Goal: Task Accomplishment & Management: Manage account settings

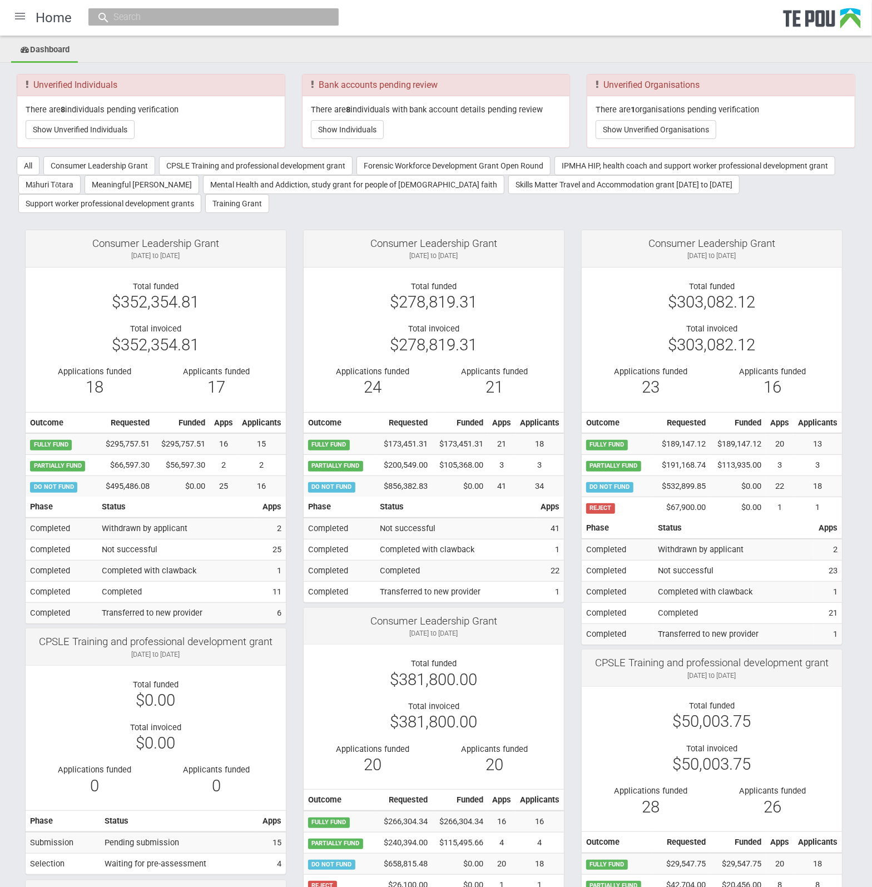
click at [228, 17] on input "text" at bounding box center [208, 17] width 196 height 12
paste input "[EMAIL_ADDRESS][DOMAIN_NAME]"
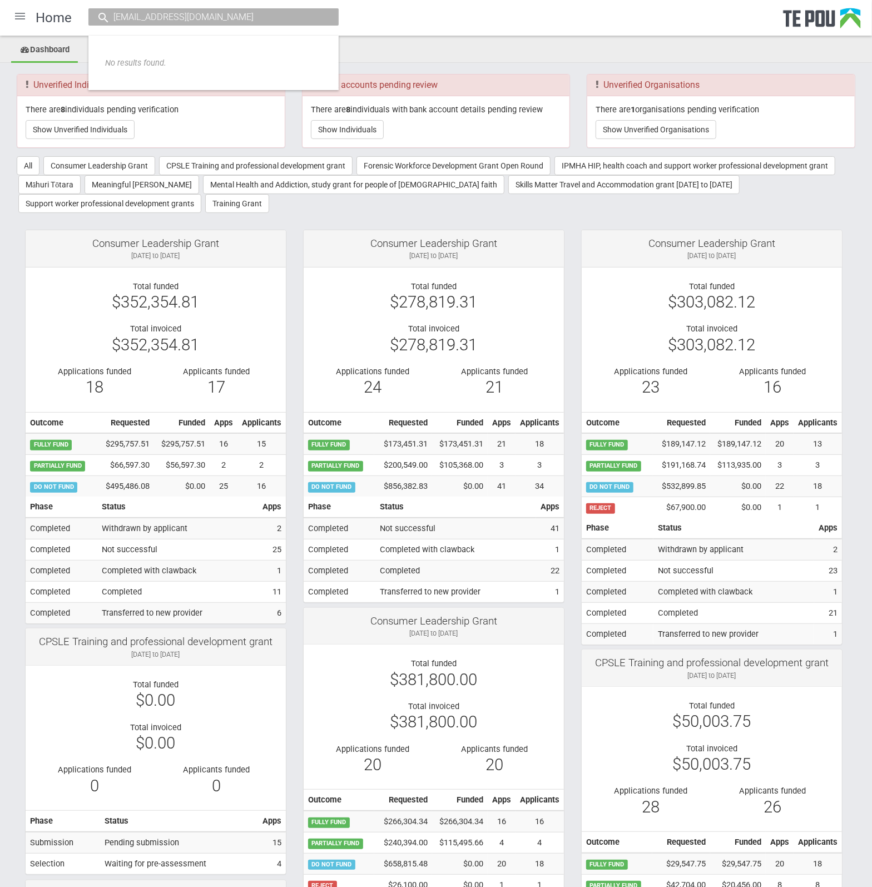
type input "[EMAIL_ADDRESS][DOMAIN_NAME]"
click at [511, 19] on div "Home [EMAIL_ADDRESS][DOMAIN_NAME] No results found." at bounding box center [436, 18] width 872 height 36
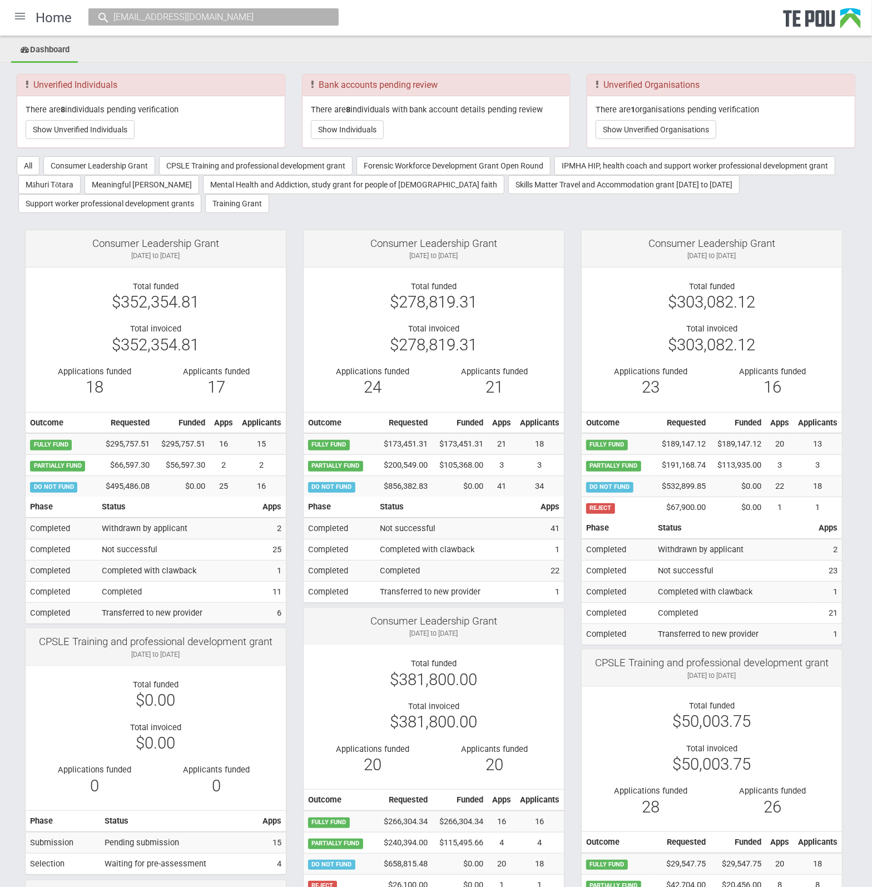
click at [18, 16] on div at bounding box center [20, 16] width 27 height 27
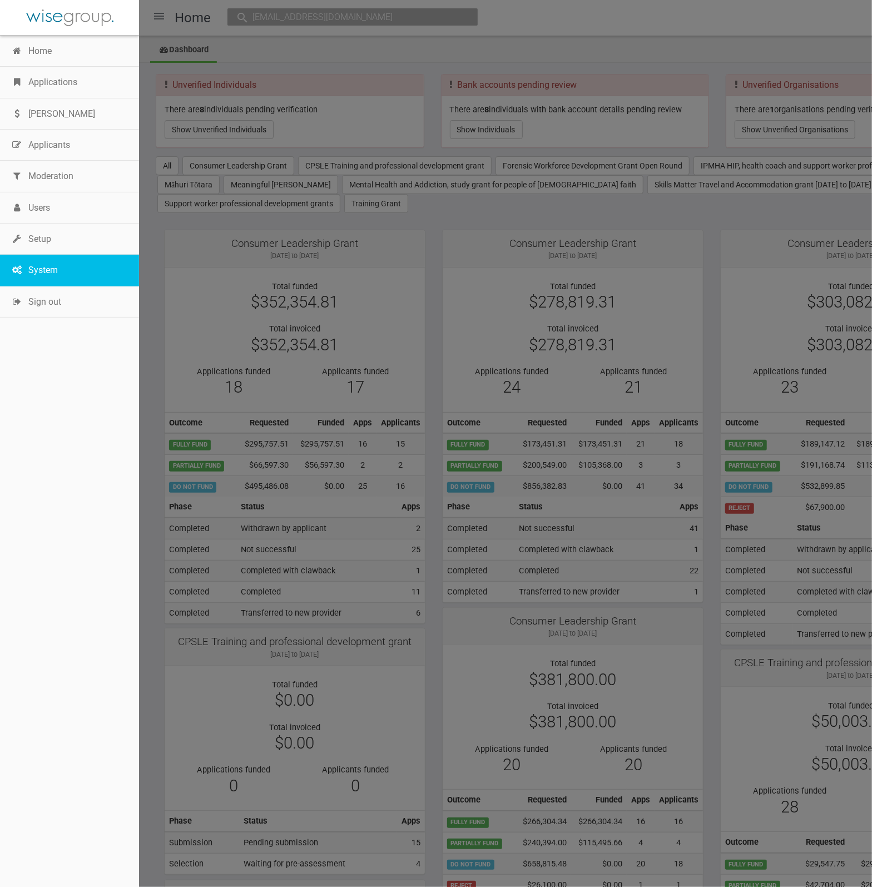
click at [59, 265] on link "System" at bounding box center [69, 270] width 139 height 31
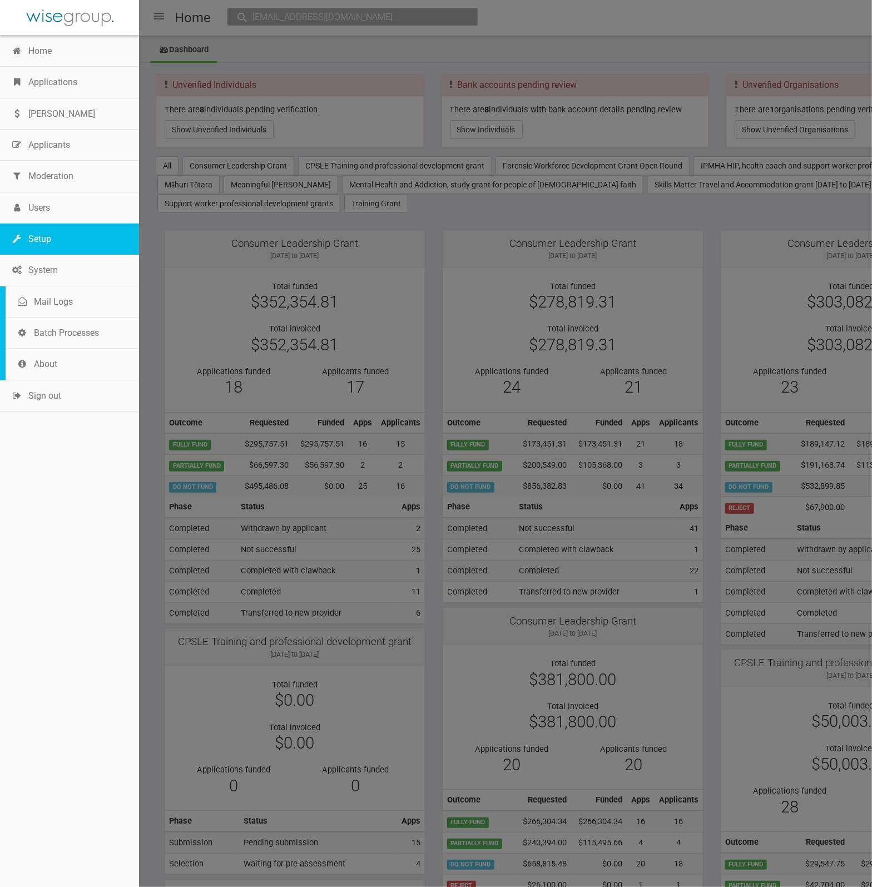
click at [33, 226] on link "Setup" at bounding box center [69, 238] width 139 height 31
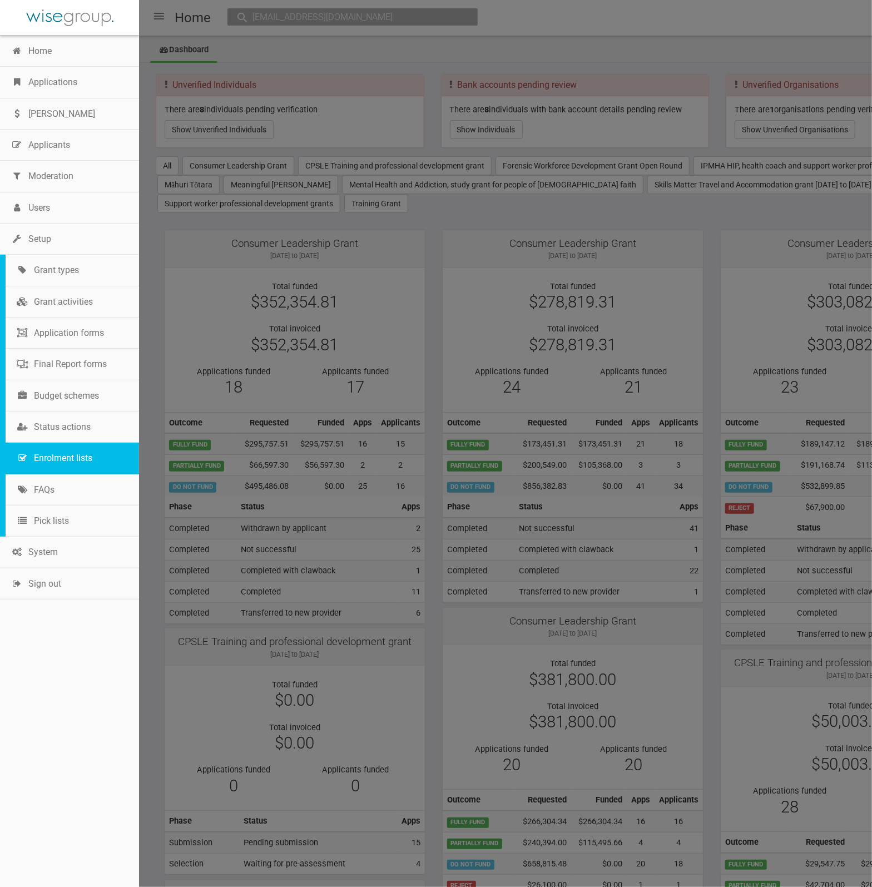
click at [82, 454] on link "Enrolment lists" at bounding box center [72, 457] width 133 height 31
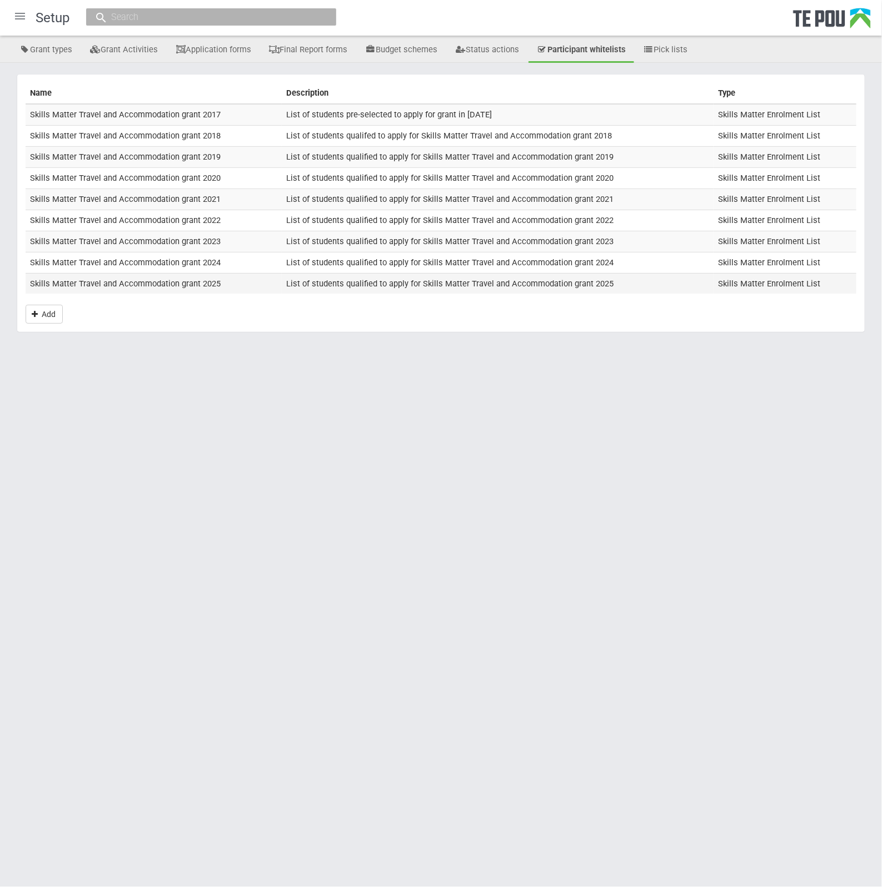
click at [148, 283] on td "Skills Matter Travel and Accommodation grant 2025" at bounding box center [154, 283] width 256 height 21
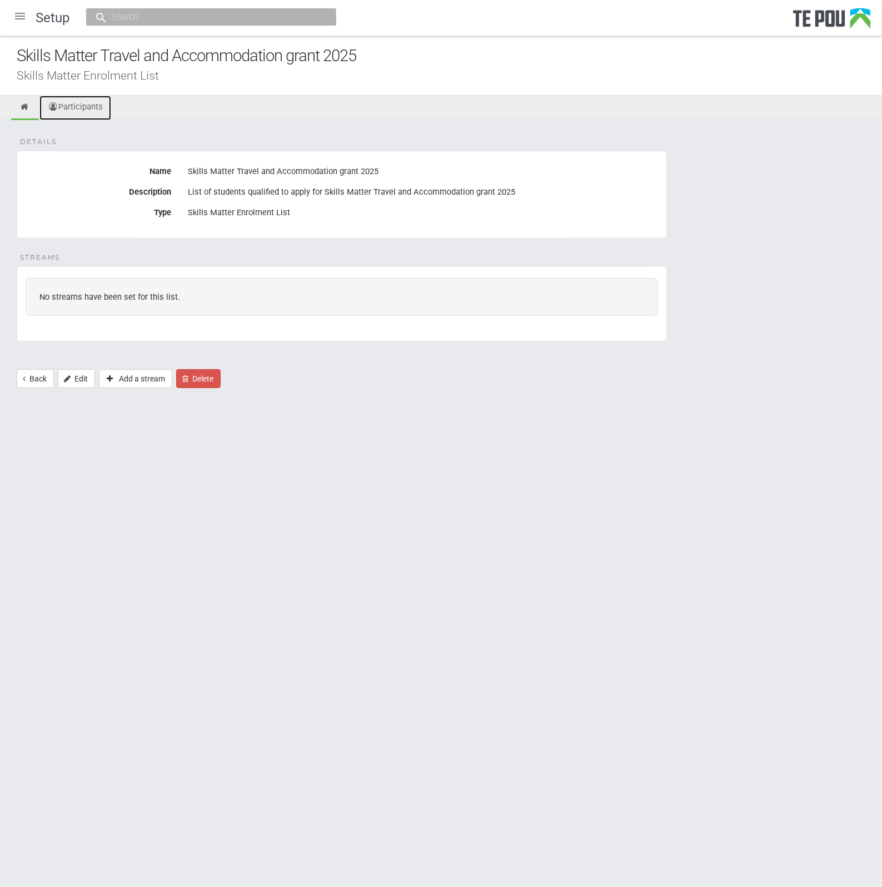
click at [81, 99] on link "Participants" at bounding box center [75, 108] width 72 height 24
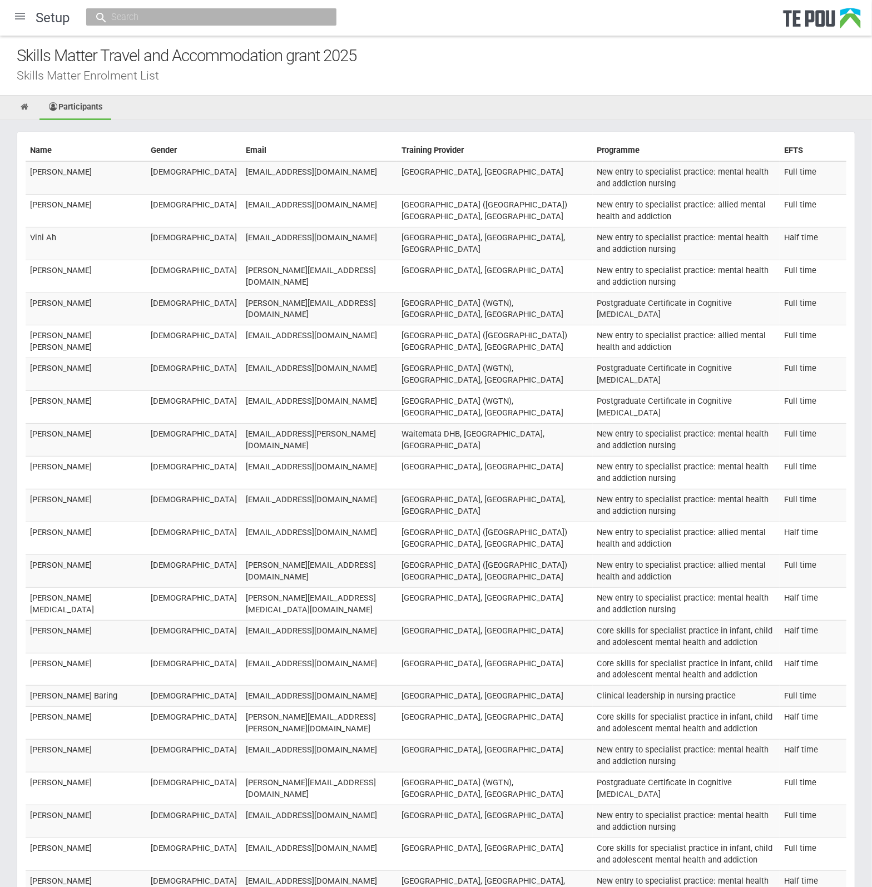
click at [530, 85] on div "Skills Matter Travel and Accommodation grant 2025 Skills Matter Enrolment List" at bounding box center [436, 66] width 872 height 60
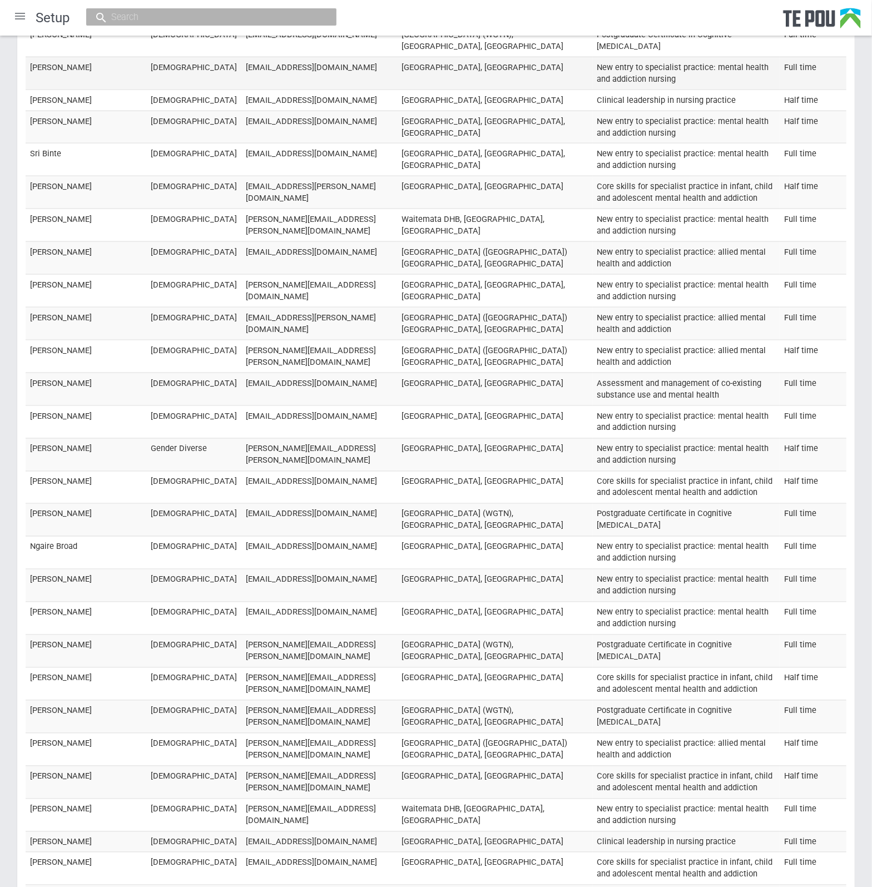
scroll to position [11478, 0]
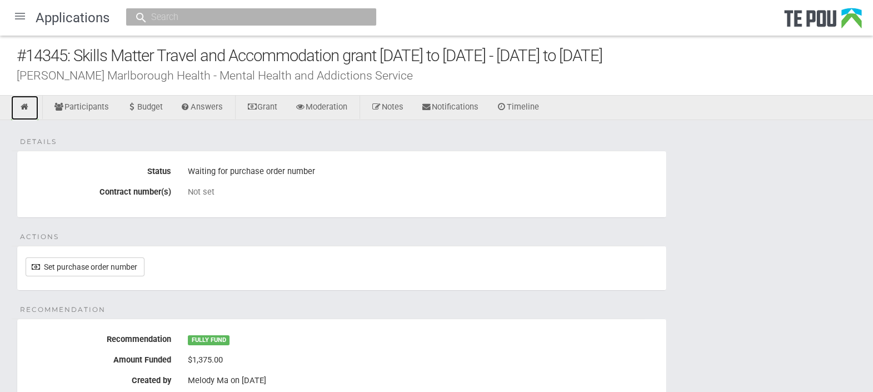
click at [26, 107] on icon at bounding box center [24, 107] width 11 height 8
click at [16, 6] on div at bounding box center [20, 16] width 27 height 27
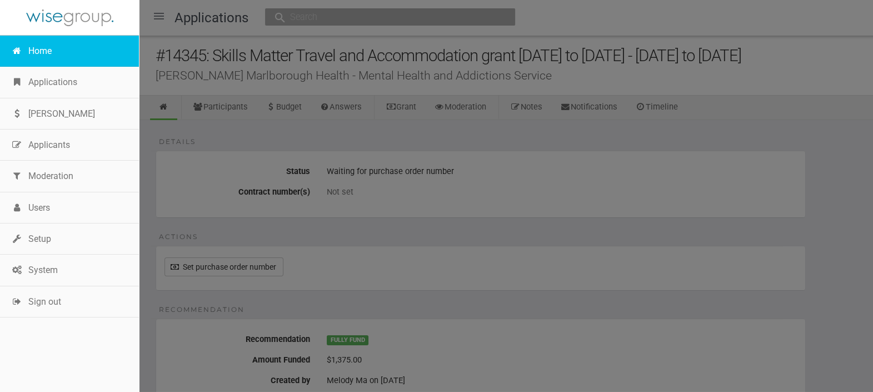
click at [38, 56] on link "Home" at bounding box center [69, 51] width 139 height 31
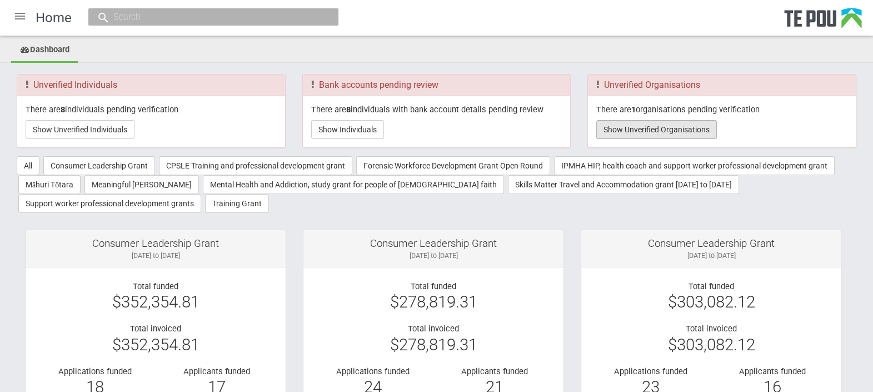
click at [663, 133] on button "Show Unverified Organisations" at bounding box center [656, 129] width 121 height 19
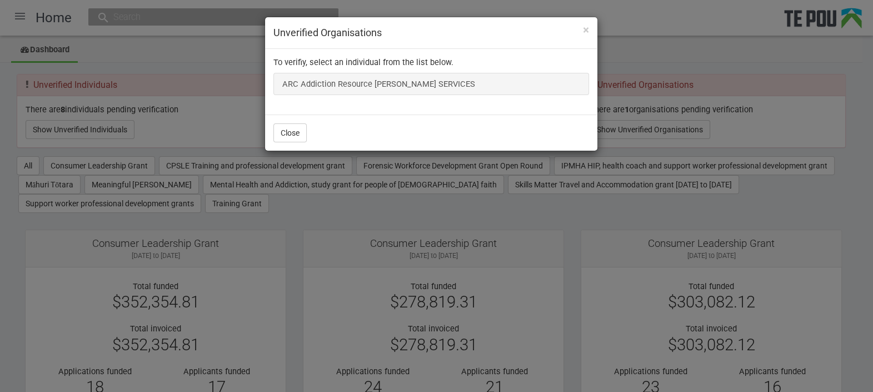
drag, startPoint x: 271, startPoint y: 83, endPoint x: 551, endPoint y: 78, distance: 280.8
click at [551, 78] on div "To verifiy, select an individual from the list below. ARC Addiction Resource Ce…" at bounding box center [431, 82] width 332 height 66
copy link "ARC Addiction Resource [PERSON_NAME] SERVICES"
